Goal: Task Accomplishment & Management: Manage account settings

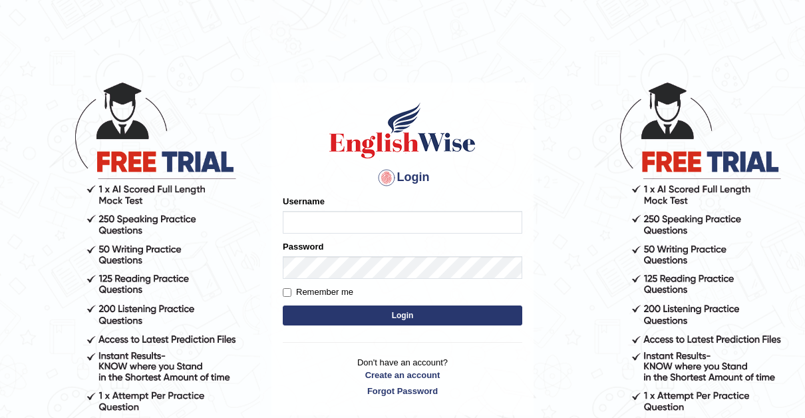
type input "[PERSON_NAME]"
click at [285, 290] on input "Remember me" at bounding box center [287, 292] width 9 height 9
checkbox input "true"
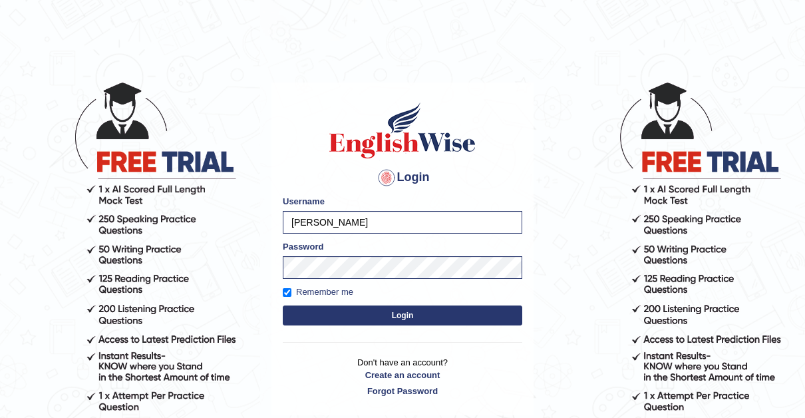
click at [398, 314] on button "Login" at bounding box center [403, 315] width 240 height 20
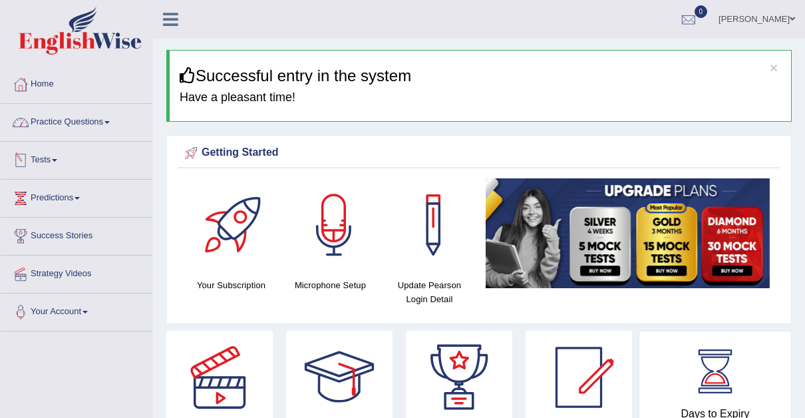
click at [56, 154] on link "Tests" at bounding box center [77, 158] width 152 height 33
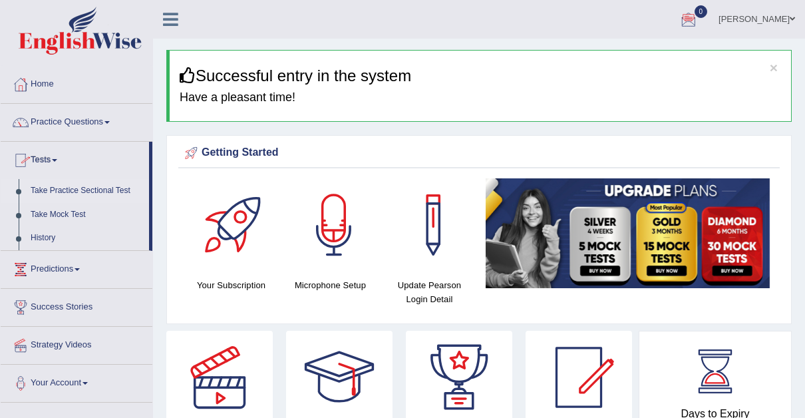
click at [91, 182] on link "Take Practice Sectional Test" at bounding box center [87, 191] width 124 height 24
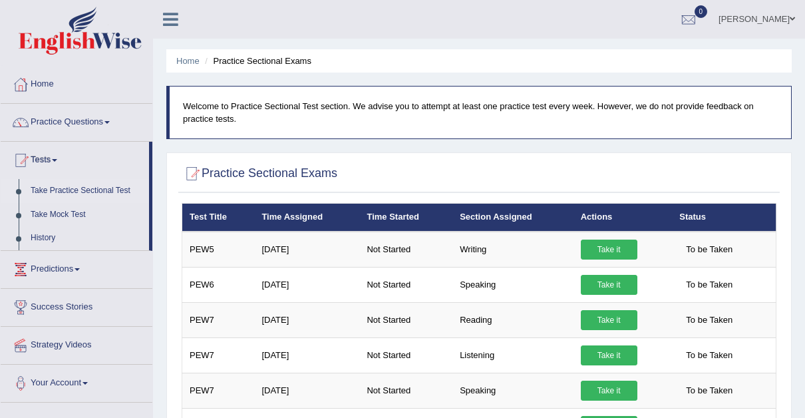
drag, startPoint x: 798, startPoint y: 39, endPoint x: 809, endPoint y: 42, distance: 11.2
click at [804, 42] on html "Toggle navigation Home Practice Questions Speaking Practice Read Aloud Repeat S…" at bounding box center [402, 209] width 805 height 418
click at [63, 209] on link "Take Mock Test" at bounding box center [87, 215] width 124 height 24
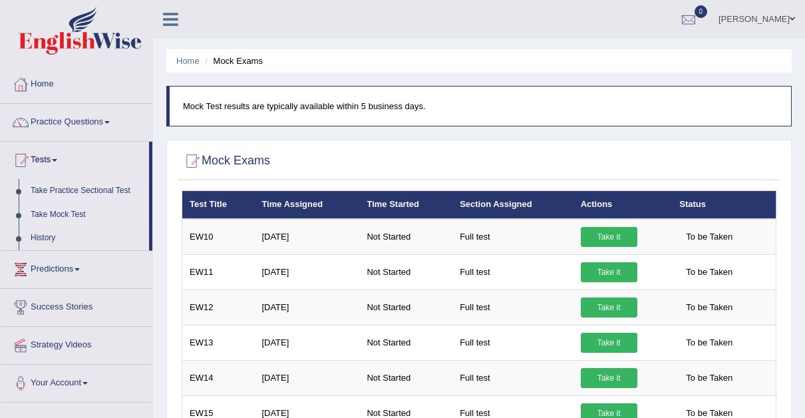
click at [74, 186] on link "Take Practice Sectional Test" at bounding box center [87, 191] width 124 height 24
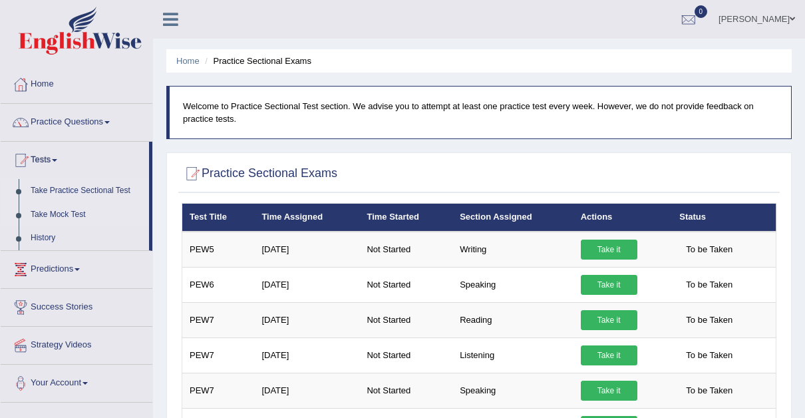
click at [60, 211] on link "Take Mock Test" at bounding box center [87, 215] width 124 height 24
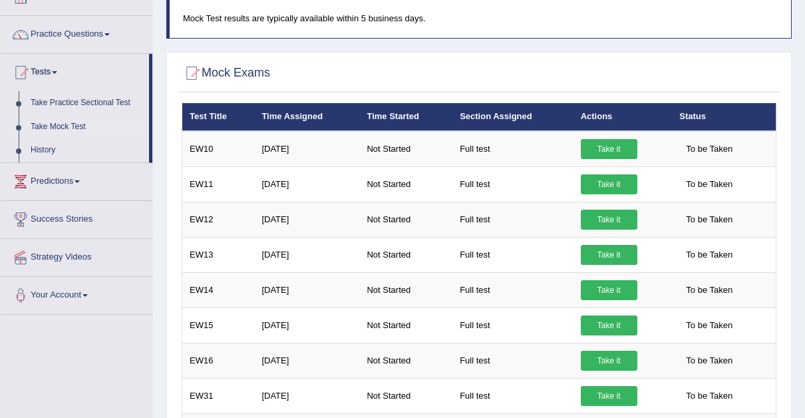
scroll to position [65, 0]
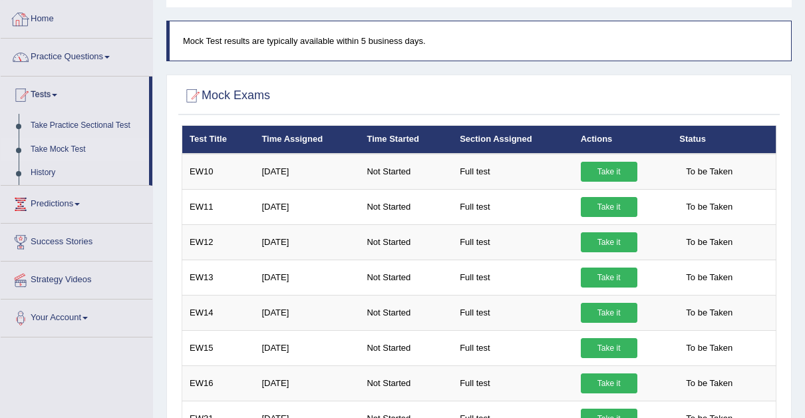
click at [45, 13] on link "Home" at bounding box center [77, 17] width 152 height 33
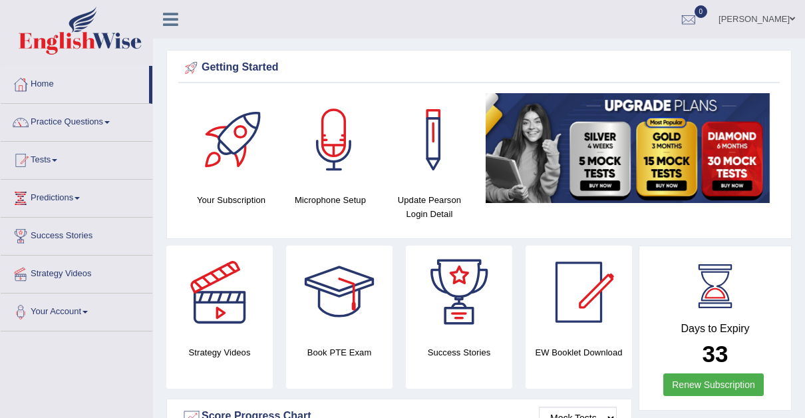
click at [110, 121] on span at bounding box center [106, 122] width 5 height 3
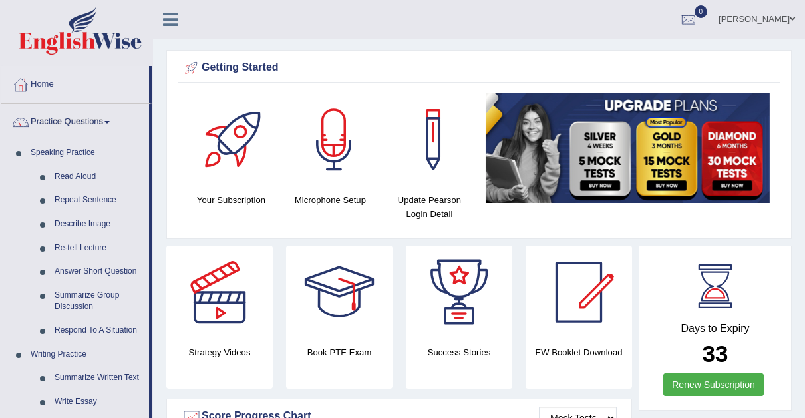
click at [43, 81] on link "Home" at bounding box center [75, 82] width 148 height 33
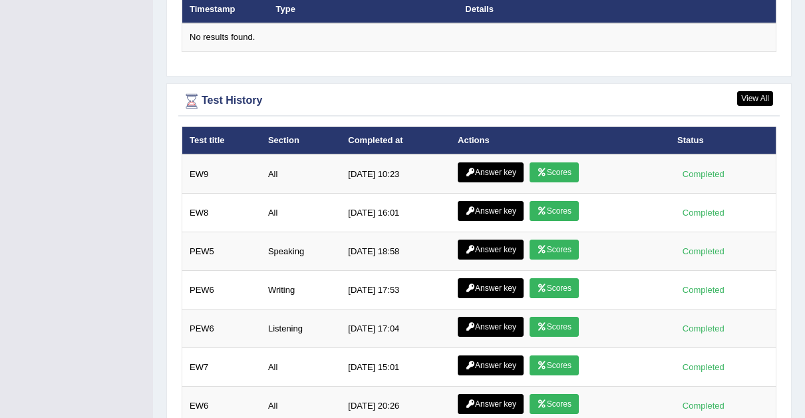
scroll to position [1674, 0]
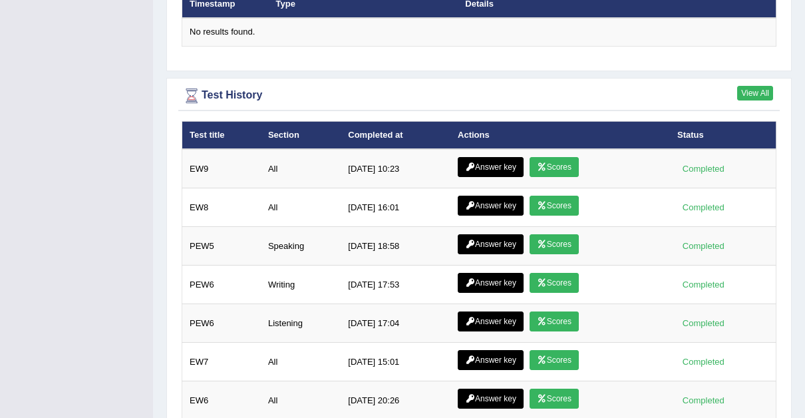
click at [760, 86] on link "View All" at bounding box center [755, 93] width 36 height 15
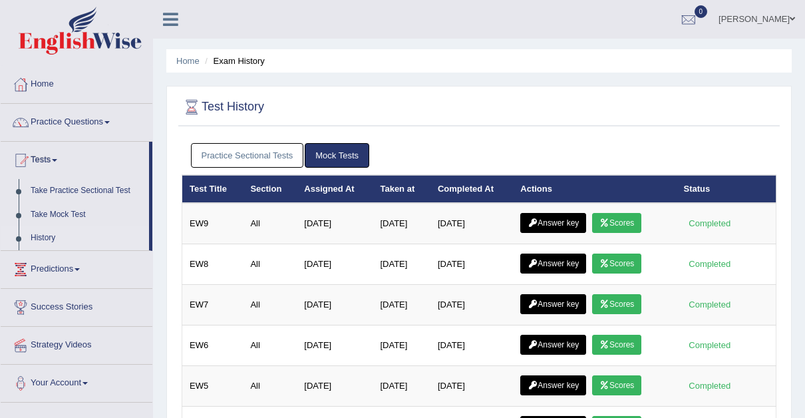
click at [794, 19] on span at bounding box center [792, 19] width 5 height 9
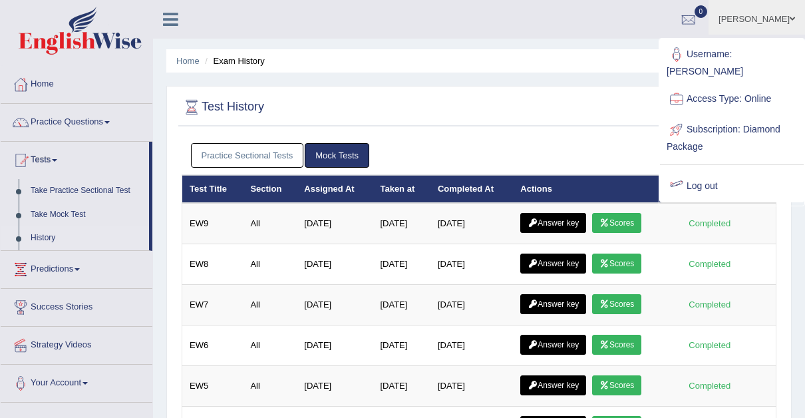
click at [698, 173] on link "Log out" at bounding box center [732, 186] width 144 height 31
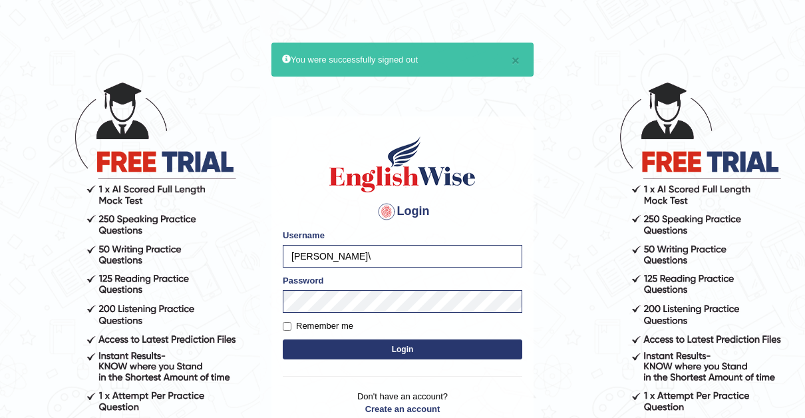
type input "[PERSON_NAME]"
